Goal: Find specific page/section: Find specific page/section

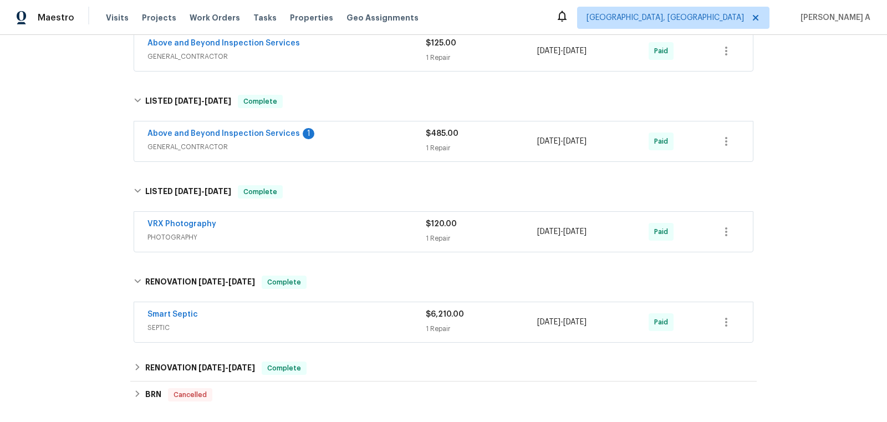
scroll to position [581, 0]
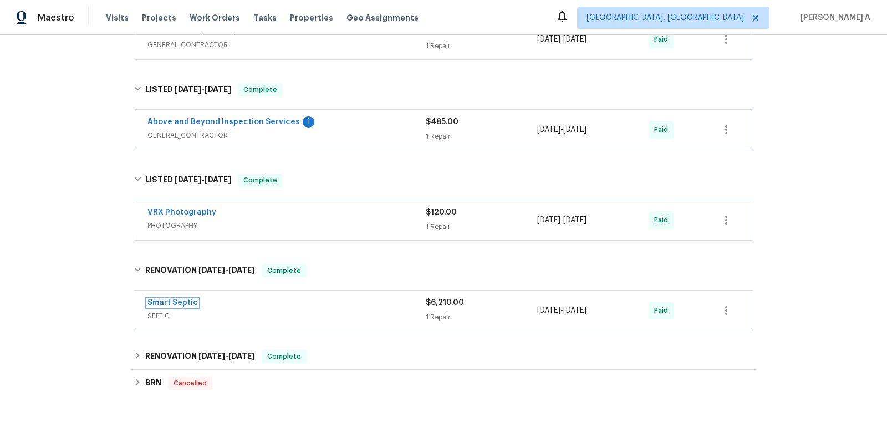
click at [179, 299] on link "Smart Septic" at bounding box center [172, 303] width 50 height 8
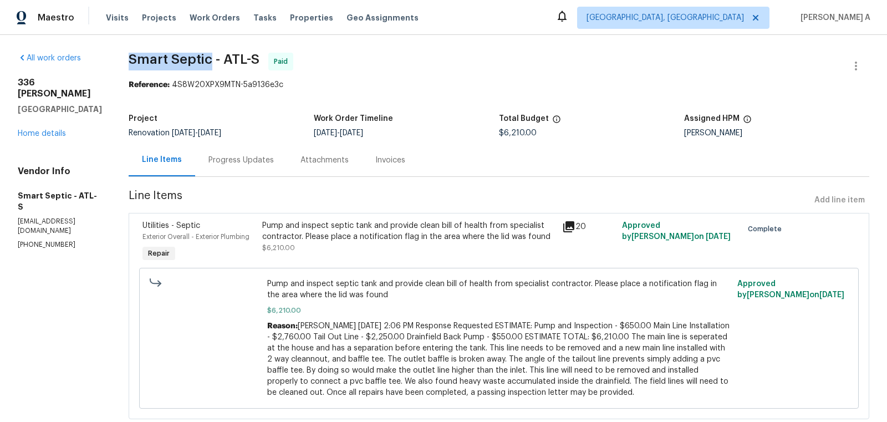
copy span "Smart Septic"
drag, startPoint x: 129, startPoint y: 61, endPoint x: 207, endPoint y: 58, distance: 78.8
click at [207, 58] on span "Smart Septic - ATL-S" at bounding box center [194, 59] width 131 height 13
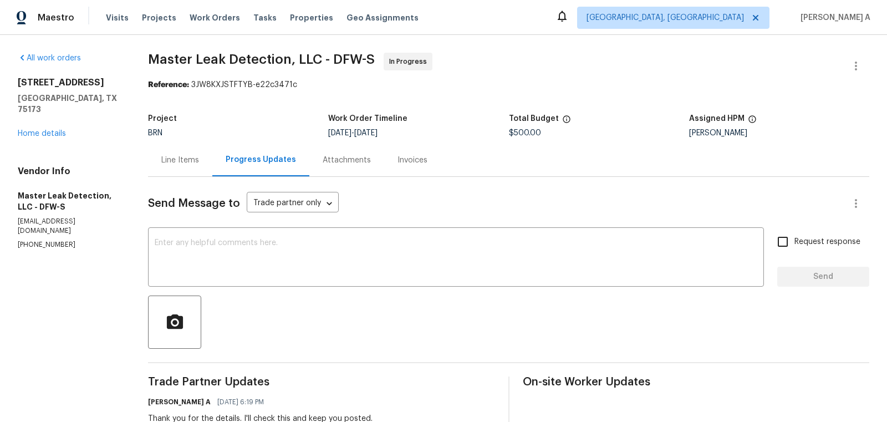
scroll to position [109, 0]
